Goal: Task Accomplishment & Management: Use online tool/utility

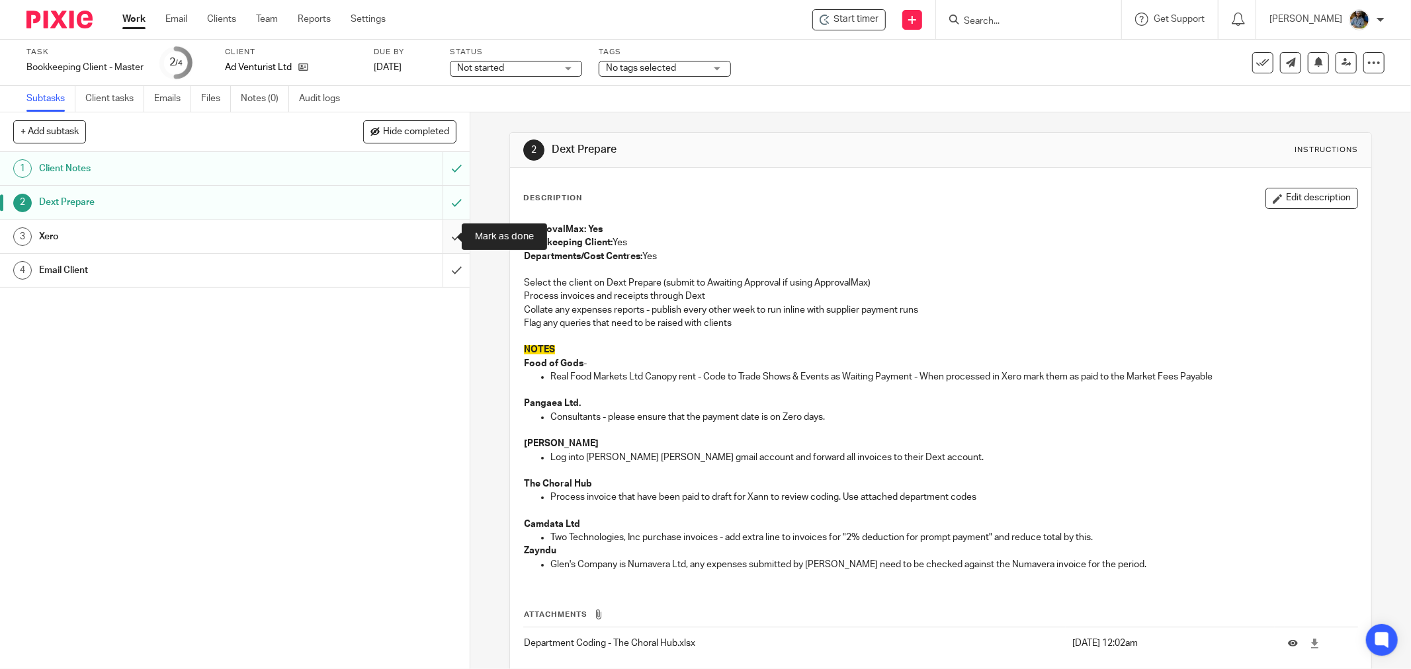
click at [437, 236] on input "submit" at bounding box center [235, 236] width 470 height 33
click at [733, 189] on div "Description Edit description" at bounding box center [940, 198] width 835 height 21
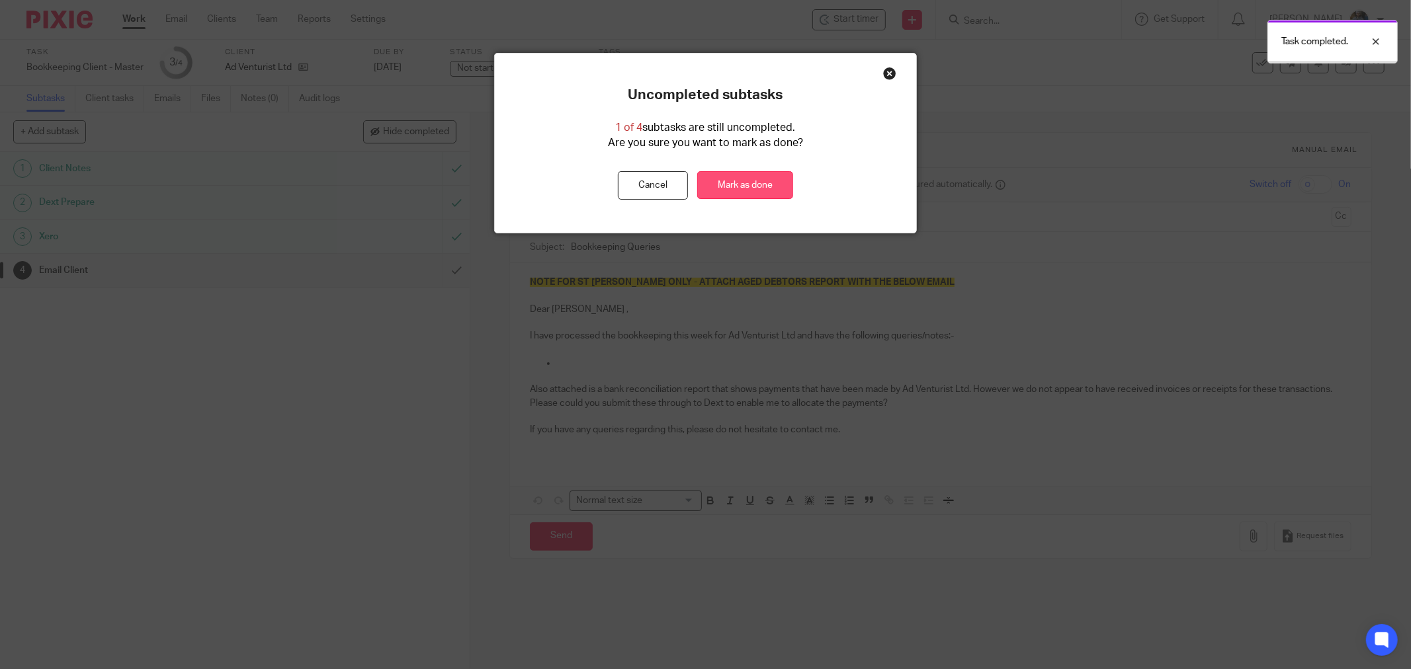
drag, startPoint x: 743, startPoint y: 181, endPoint x: 719, endPoint y: 180, distance: 24.5
click at [743, 181] on link "Mark as done" at bounding box center [745, 185] width 96 height 28
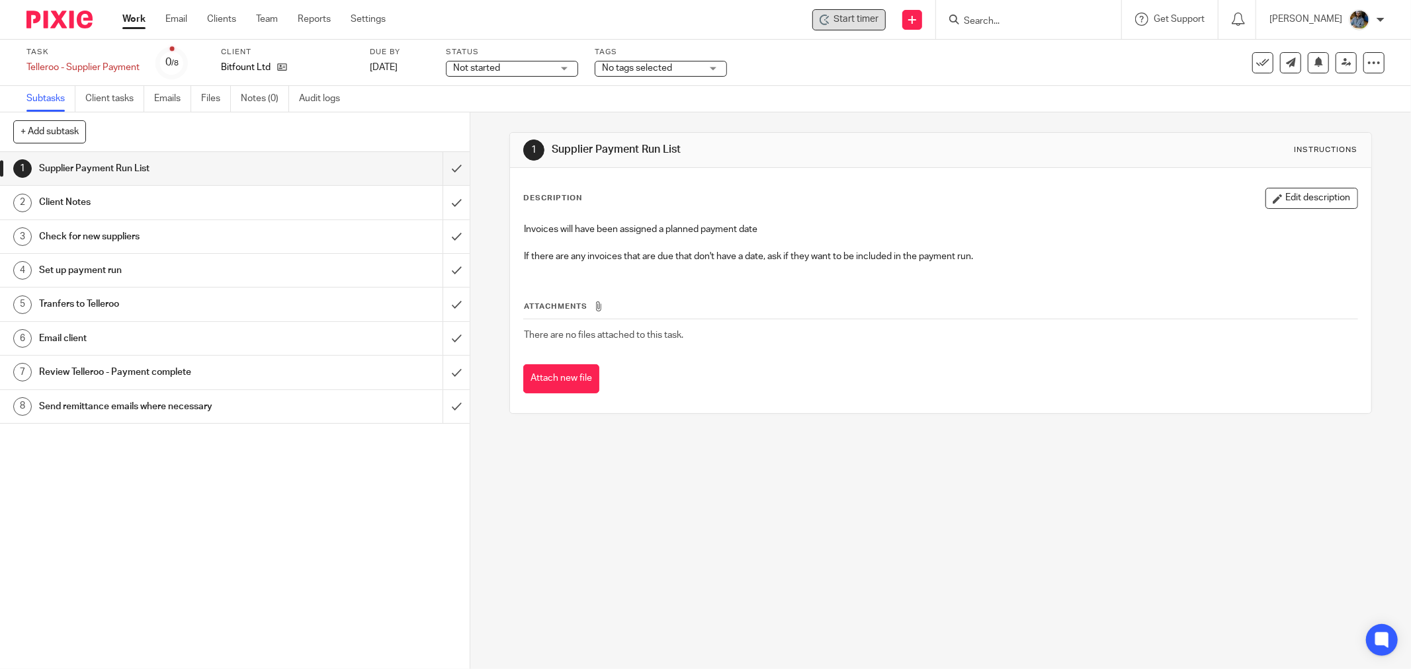
click at [875, 27] on div "Start timer" at bounding box center [848, 19] width 73 height 21
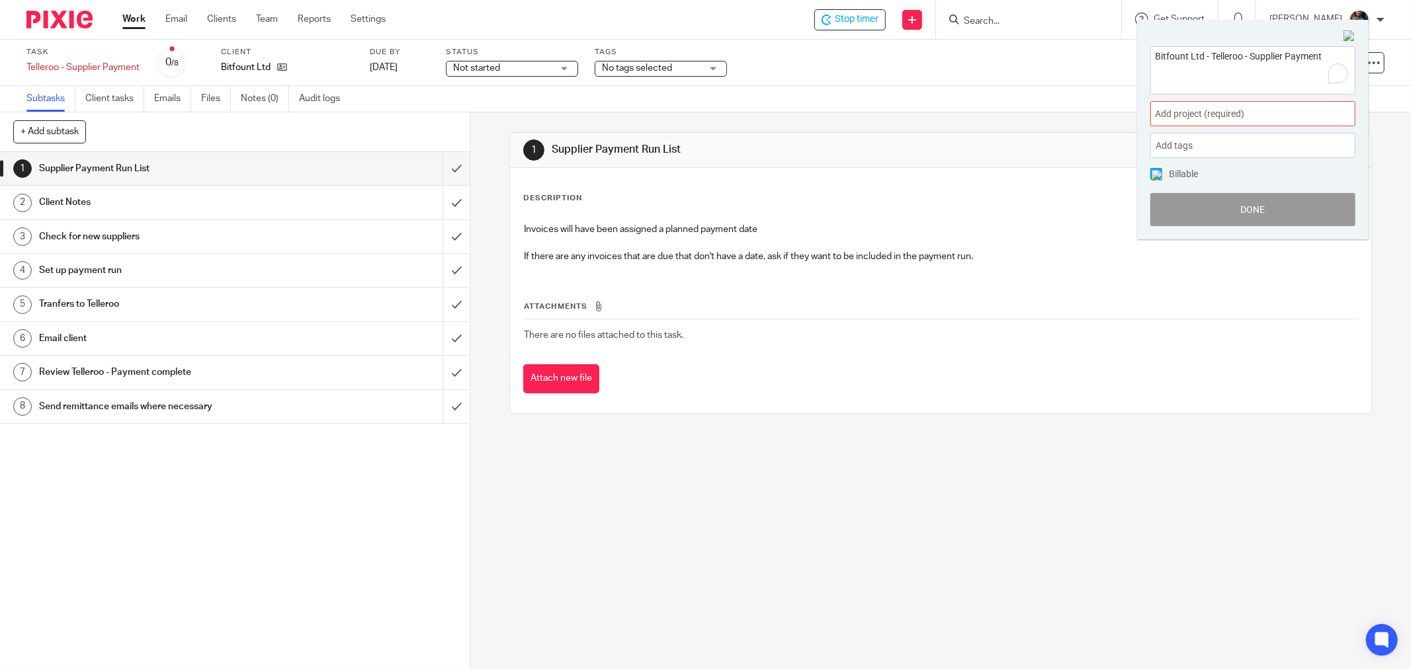
drag, startPoint x: 1253, startPoint y: 106, endPoint x: 1261, endPoint y: 130, distance: 24.9
click at [1252, 108] on div "Add project (required) :" at bounding box center [1252, 113] width 205 height 25
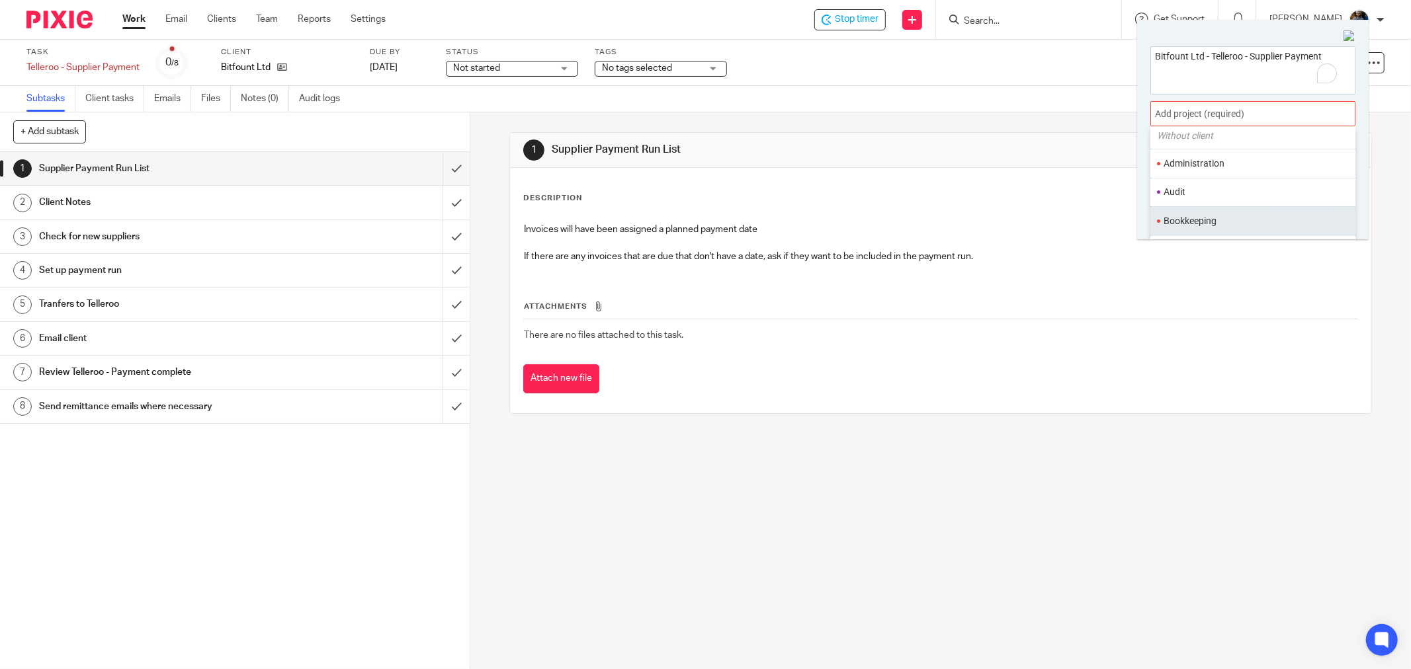
scroll to position [73, 0]
click at [1204, 193] on li "Bookkeeping" at bounding box center [1250, 196] width 173 height 14
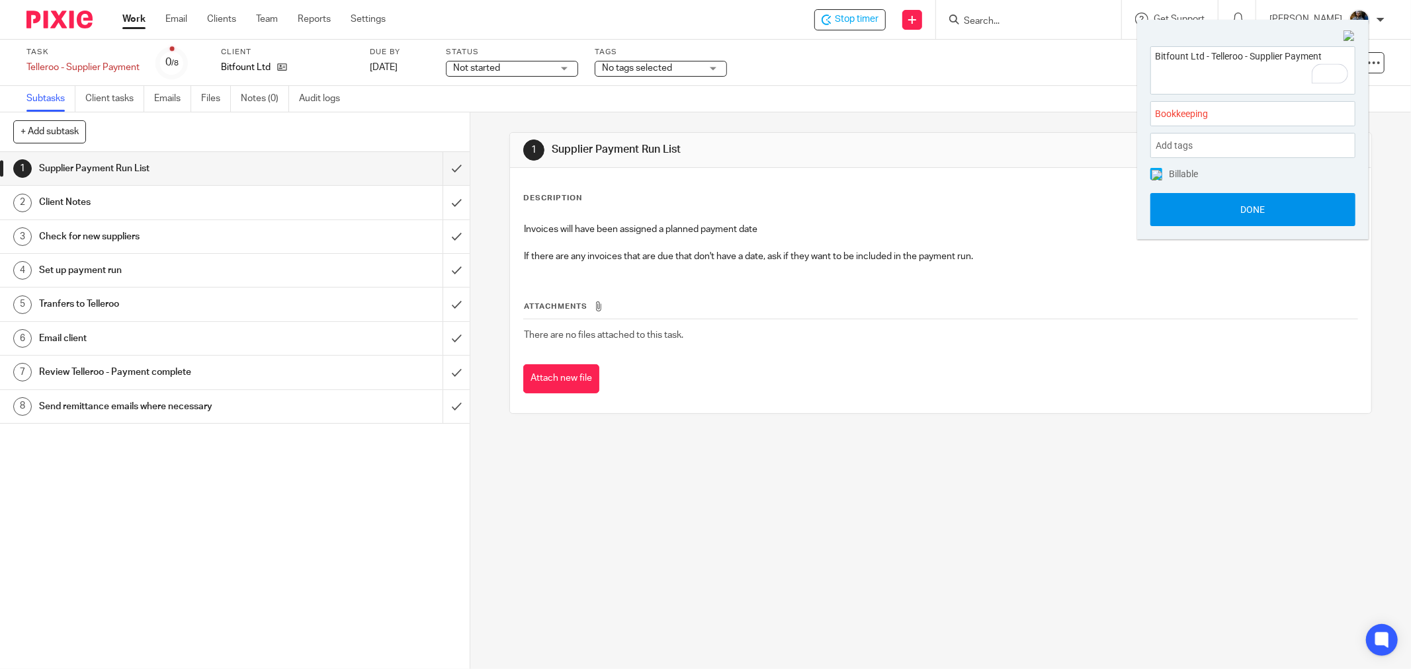
drag, startPoint x: 1246, startPoint y: 206, endPoint x: 1205, endPoint y: 204, distance: 41.1
click at [1245, 206] on button "Done" at bounding box center [1252, 209] width 205 height 33
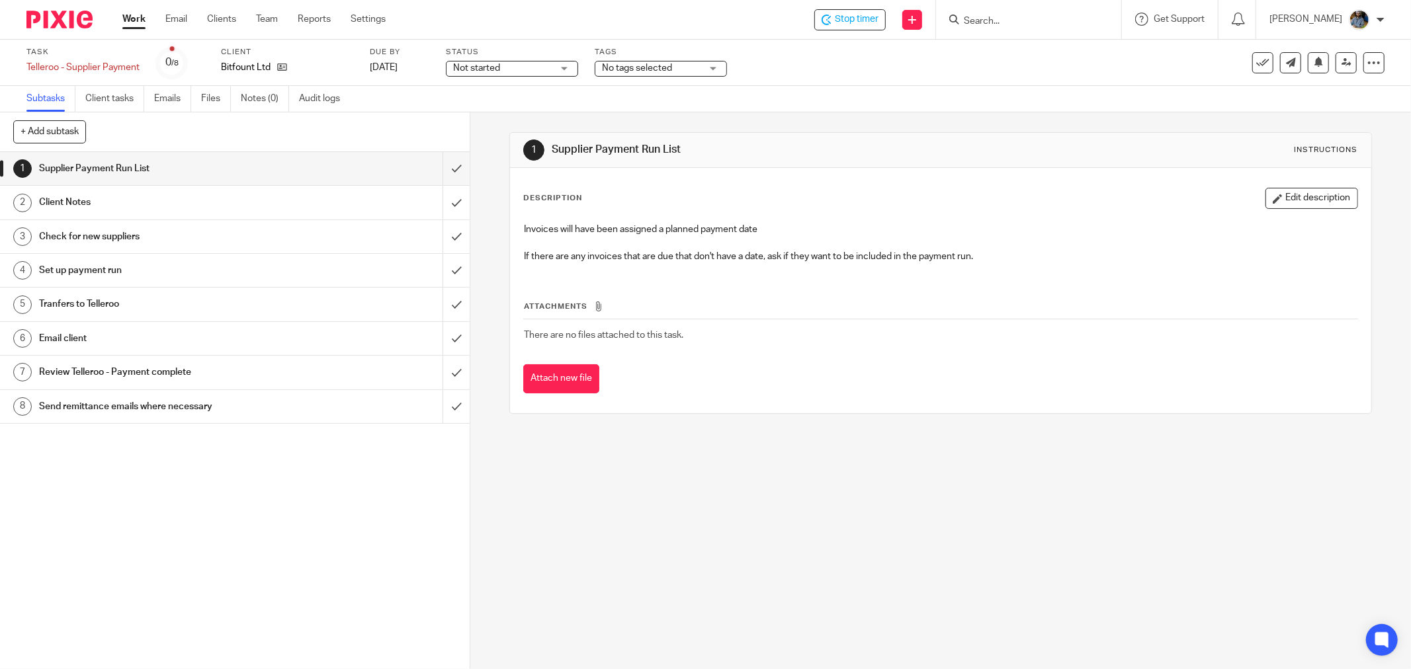
drag, startPoint x: 902, startPoint y: 155, endPoint x: 884, endPoint y: 149, distance: 18.8
click at [901, 155] on h1 "Supplier Payment Run List" at bounding box center [760, 150] width 417 height 14
drag, startPoint x: 990, startPoint y: 543, endPoint x: 1070, endPoint y: 351, distance: 208.5
click at [991, 543] on div "1 Supplier Payment Run List Instructions Description Edit description Invoices …" at bounding box center [940, 390] width 941 height 557
